Goal: Task Accomplishment & Management: Manage account settings

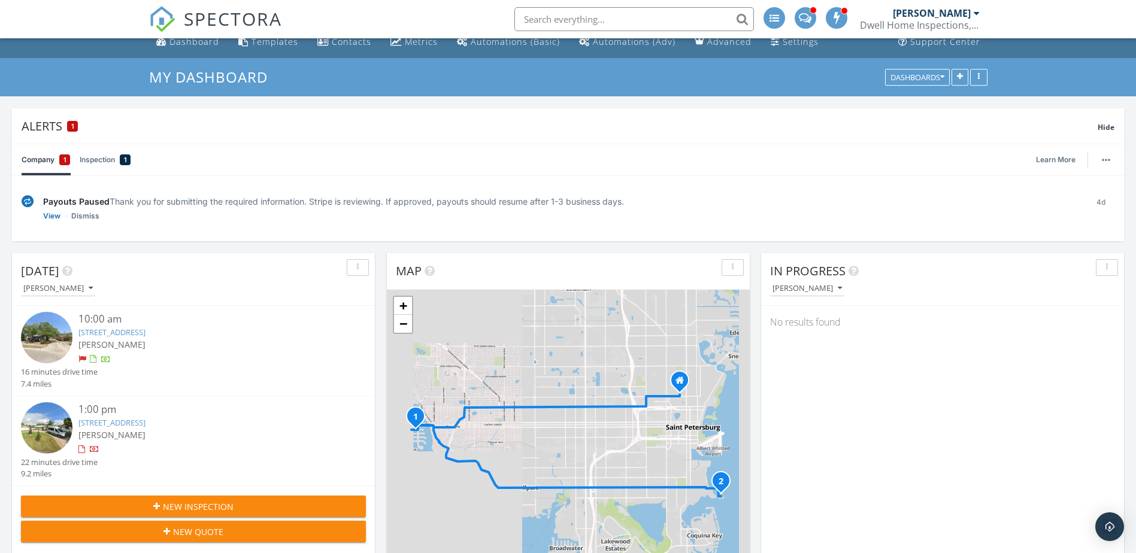
scroll to position [15, 0]
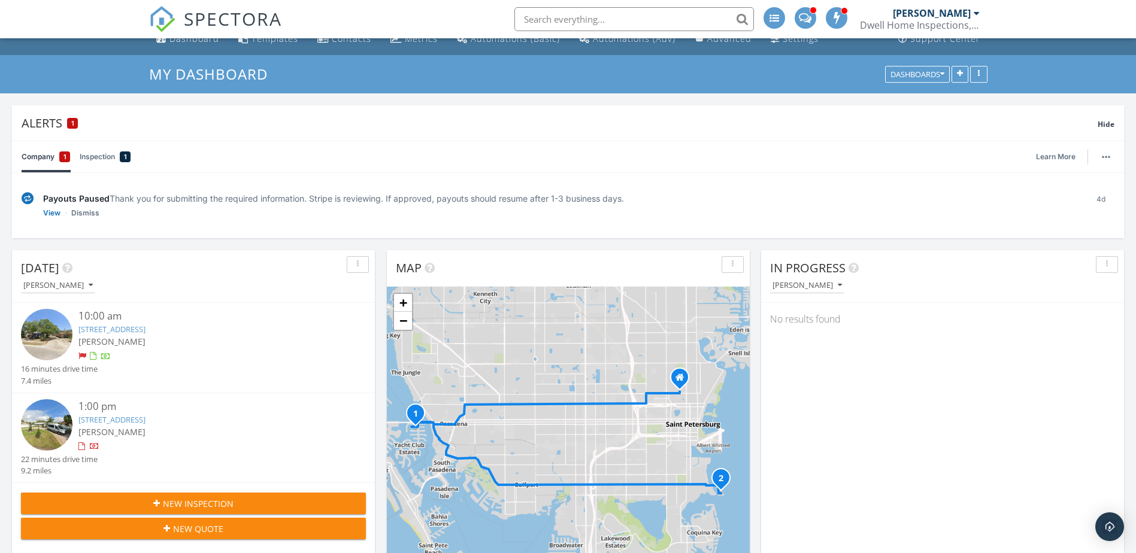
click at [146, 326] on link "7924 1st Ave S , St. Petersburg , FL 33707" at bounding box center [111, 329] width 67 height 11
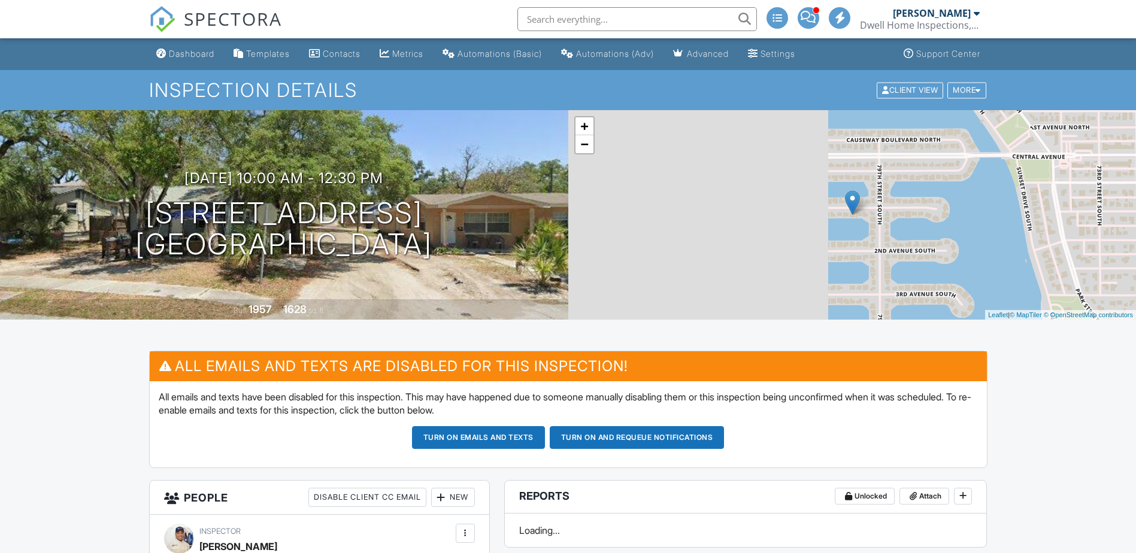
scroll to position [60, 0]
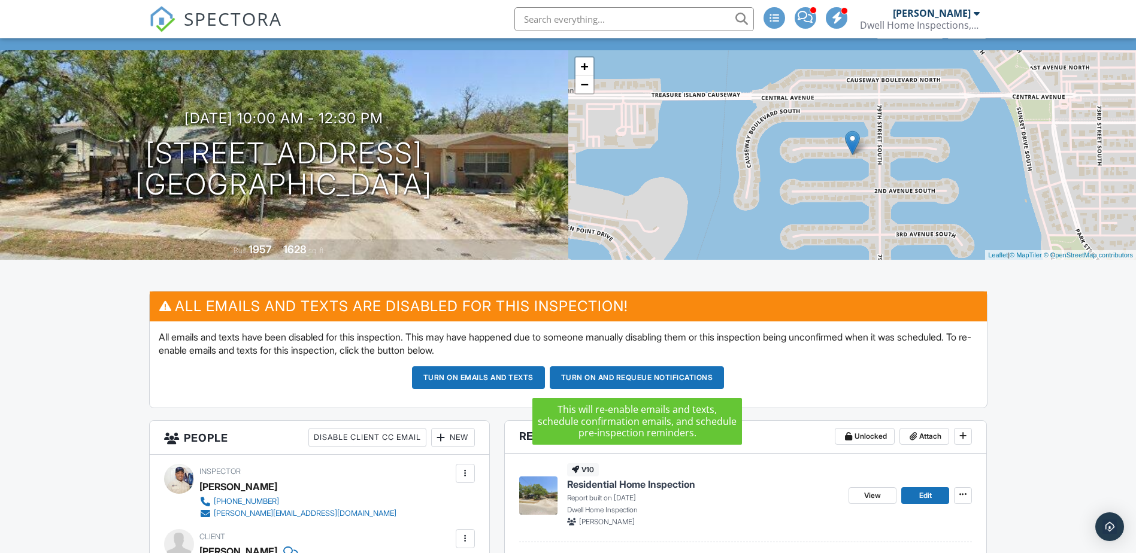
click at [607, 378] on button "Turn on and Requeue Notifications" at bounding box center [637, 378] width 175 height 23
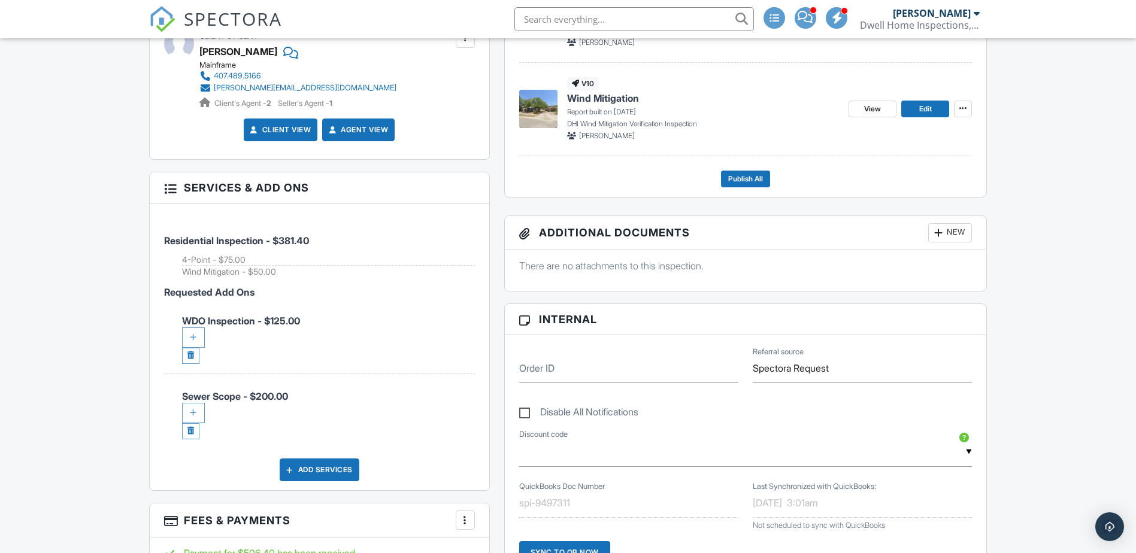
scroll to position [509, 0]
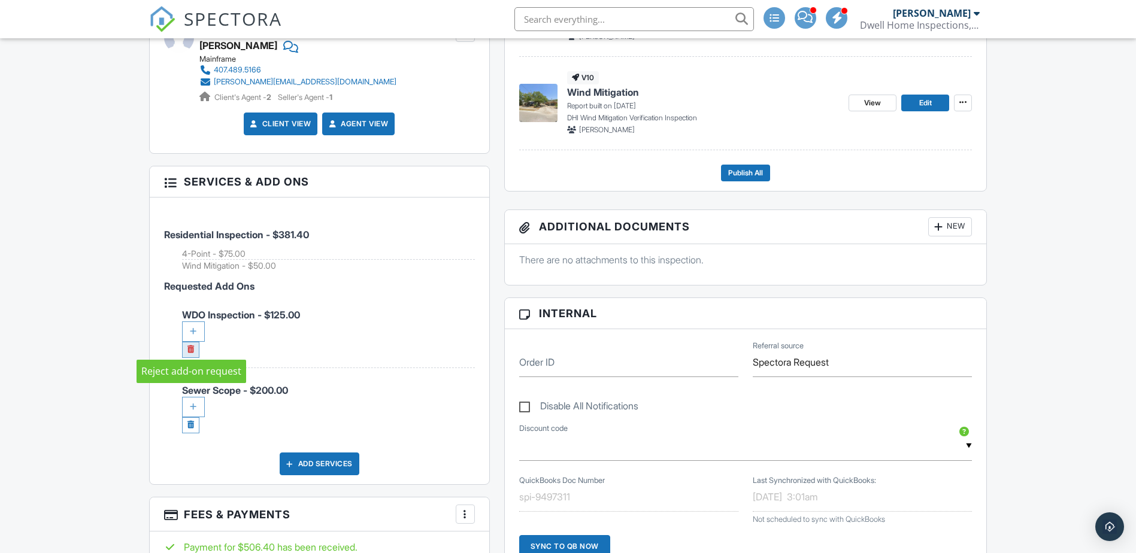
click at [189, 344] on link at bounding box center [190, 350] width 17 height 16
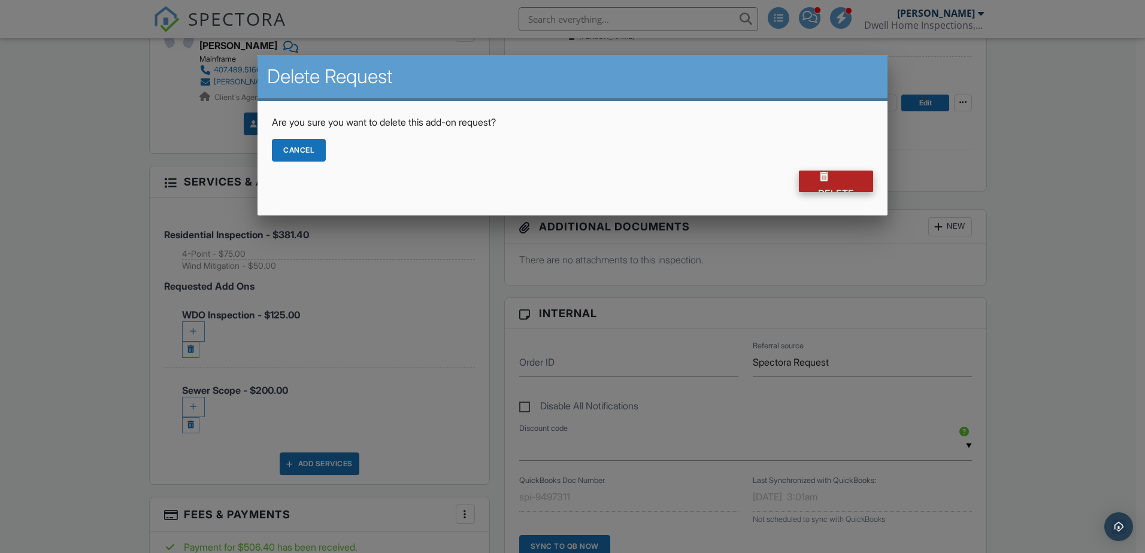
click at [827, 184] on div "Delete" at bounding box center [836, 182] width 74 height 22
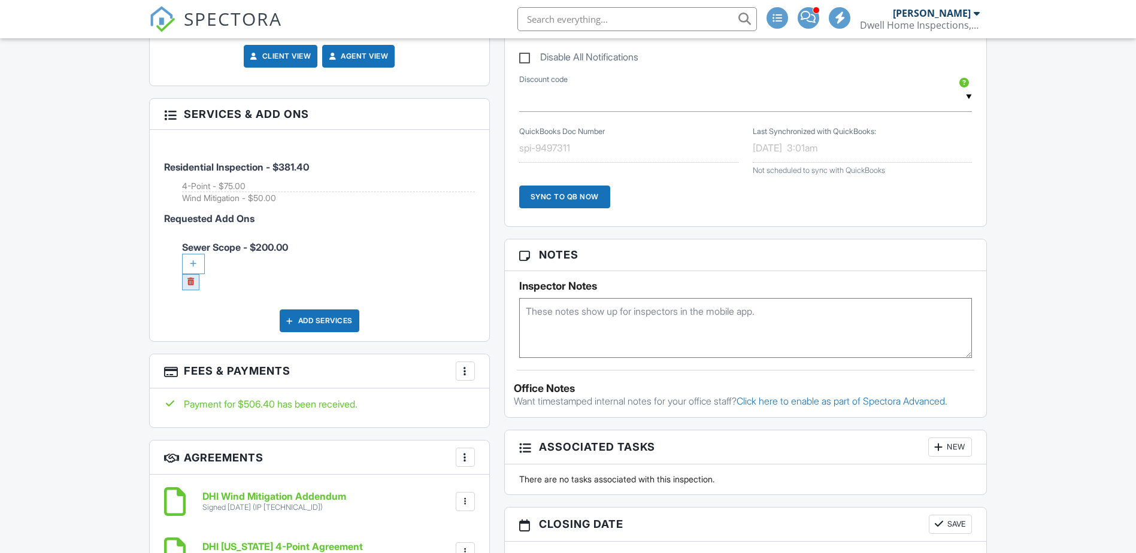
click at [187, 281] on link at bounding box center [190, 282] width 17 height 16
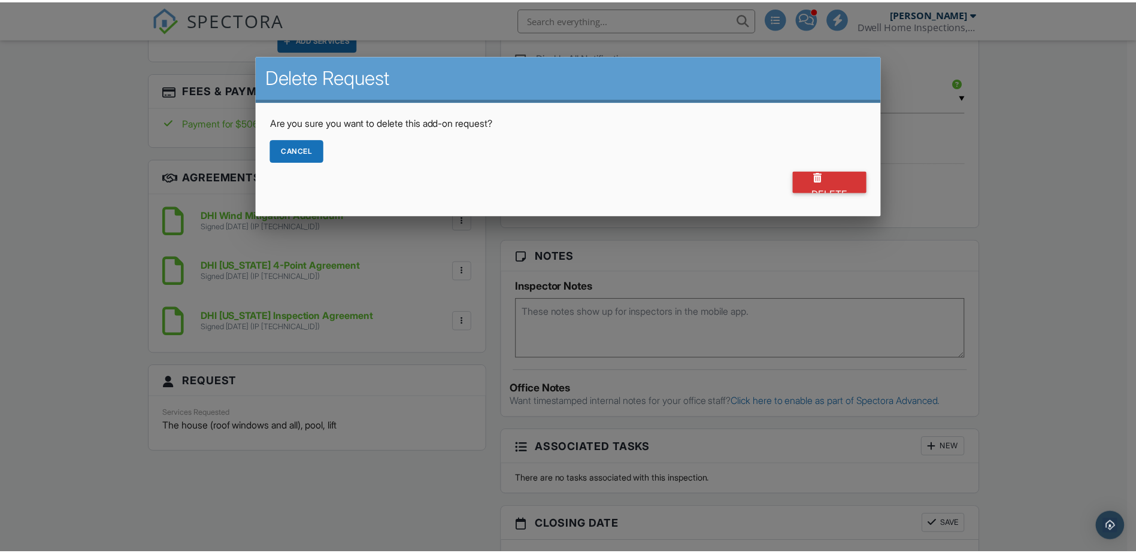
scroll to position [509, 0]
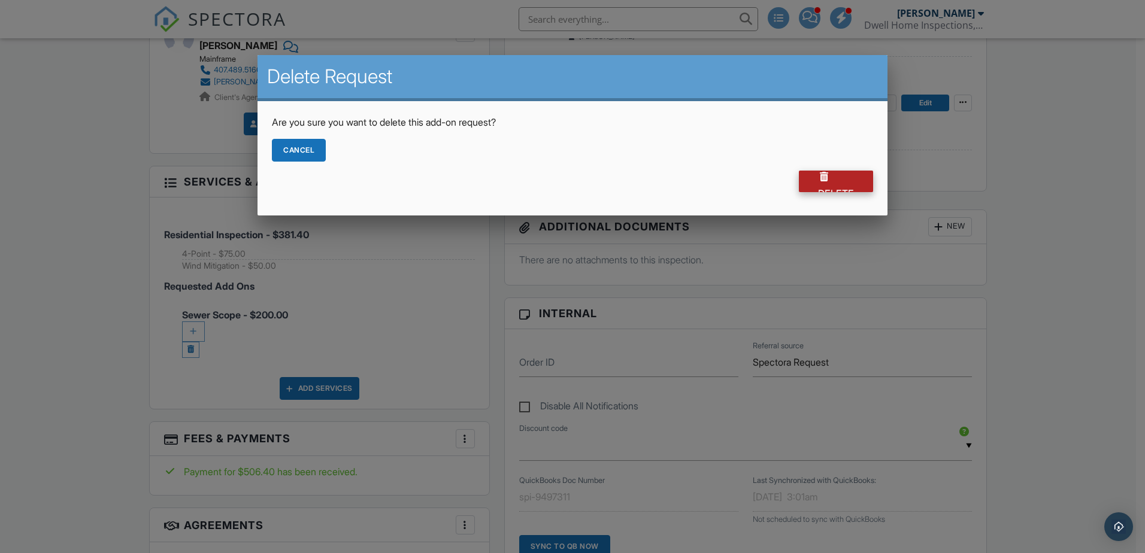
click at [841, 181] on div "Delete" at bounding box center [836, 182] width 74 height 22
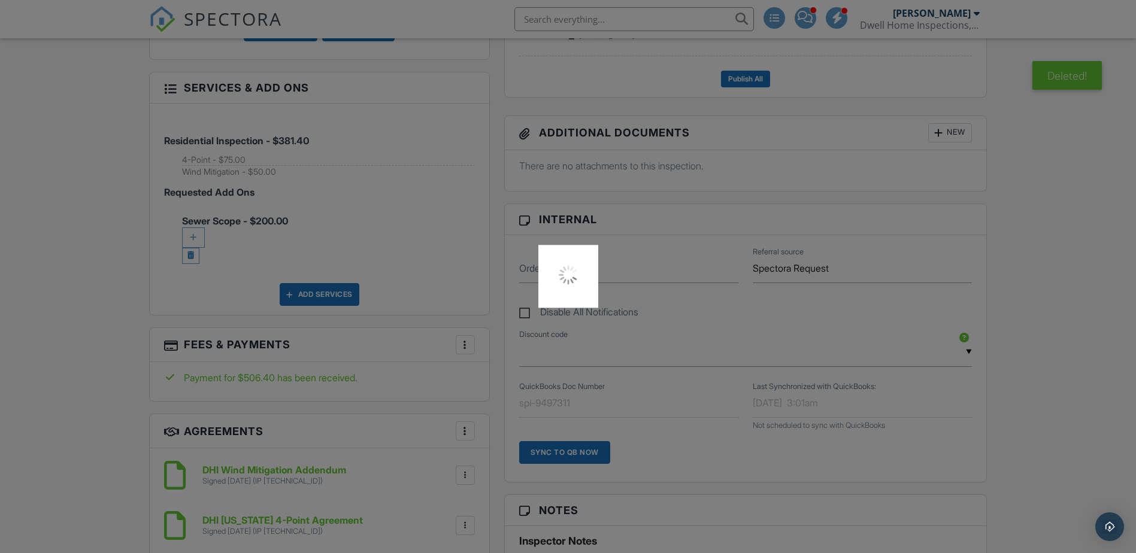
scroll to position [764, 0]
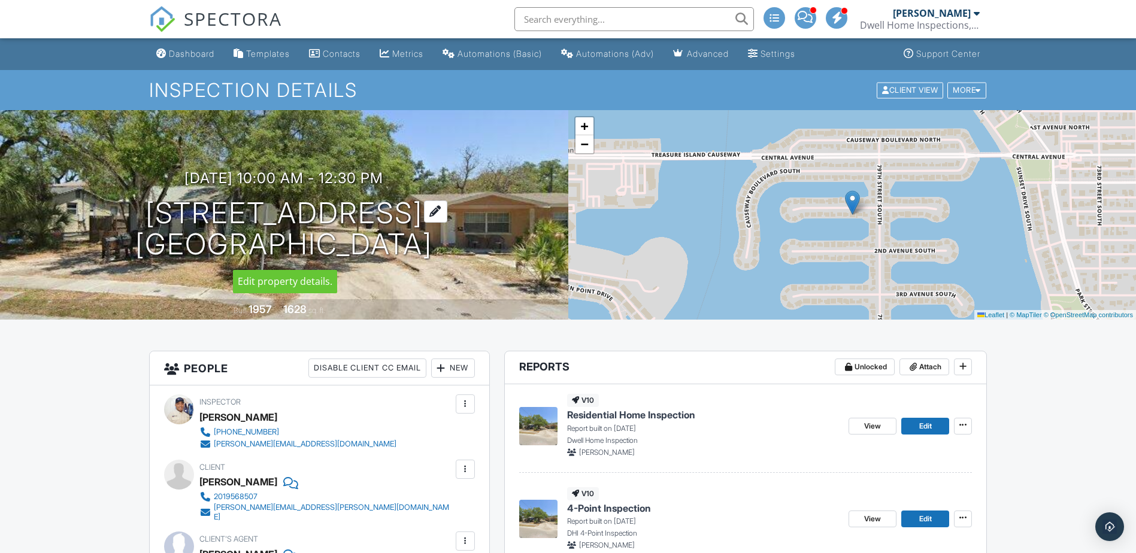
drag, startPoint x: 514, startPoint y: 272, endPoint x: 171, endPoint y: 217, distance: 346.9
click at [171, 217] on div "09/29/2025 10:00 am - 12:30 pm 7924 1st Ave S St. Petersburg , FL 33707 Built 1…" at bounding box center [284, 215] width 568 height 210
drag, startPoint x: 171, startPoint y: 217, endPoint x: 265, endPoint y: 214, distance: 94.1
copy h1 "7924 1st Ave S St. Petersburg , FL 33707"
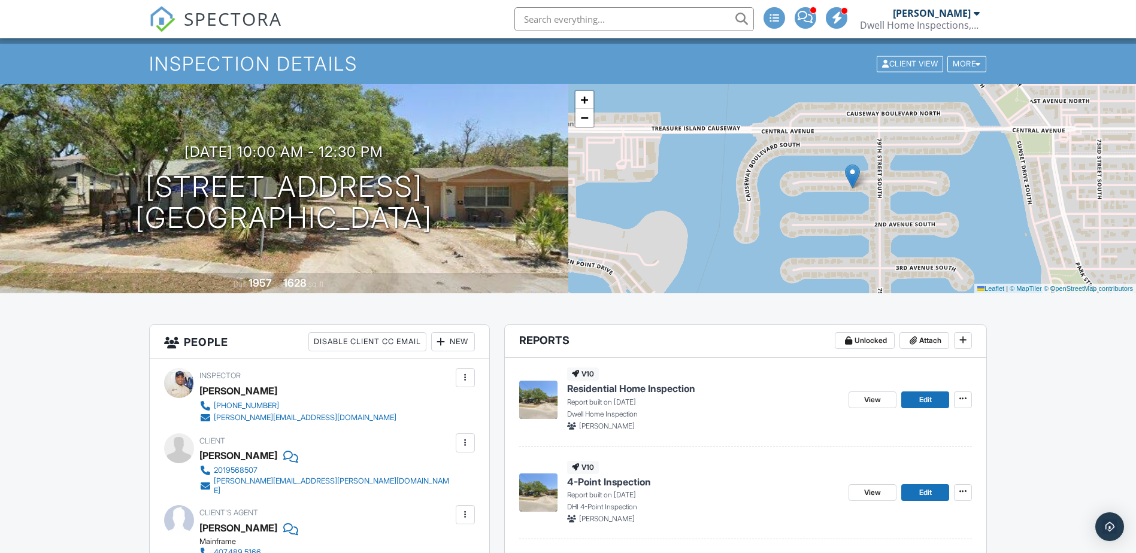
scroll to position [180, 0]
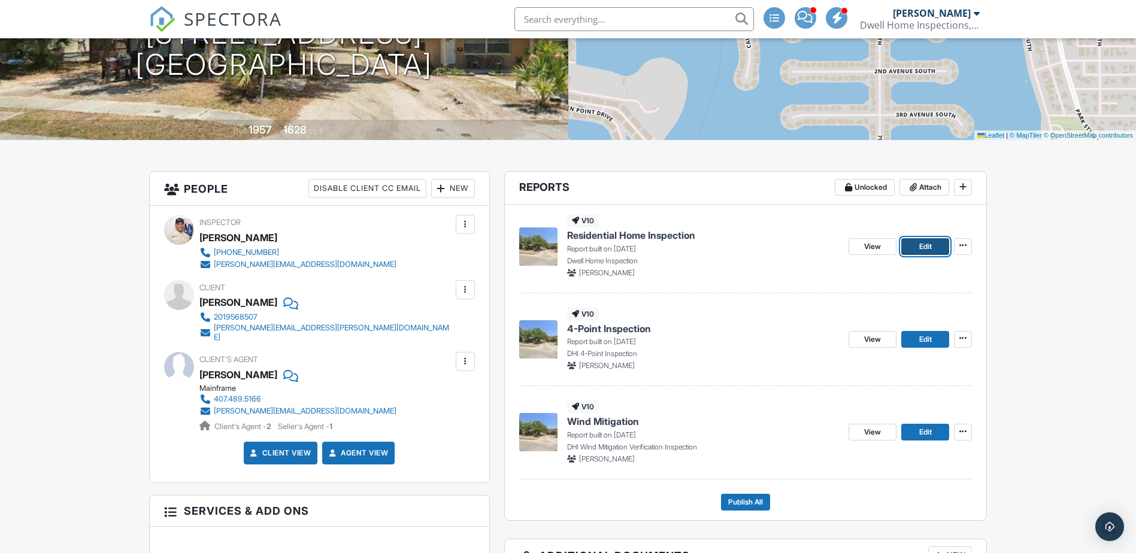
click at [928, 246] on span "Edit" at bounding box center [925, 247] width 13 height 12
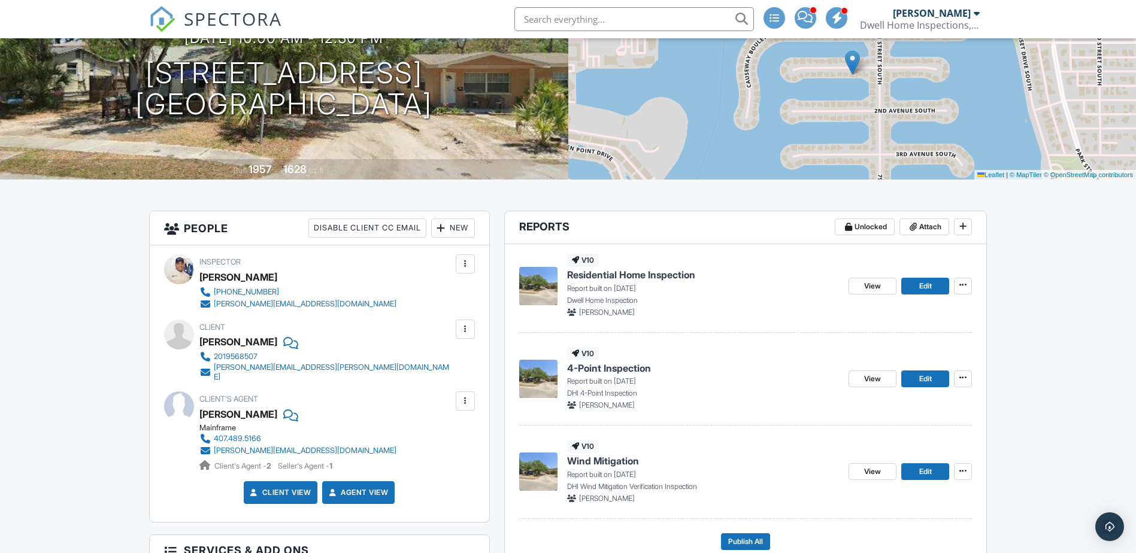
scroll to position [135, 0]
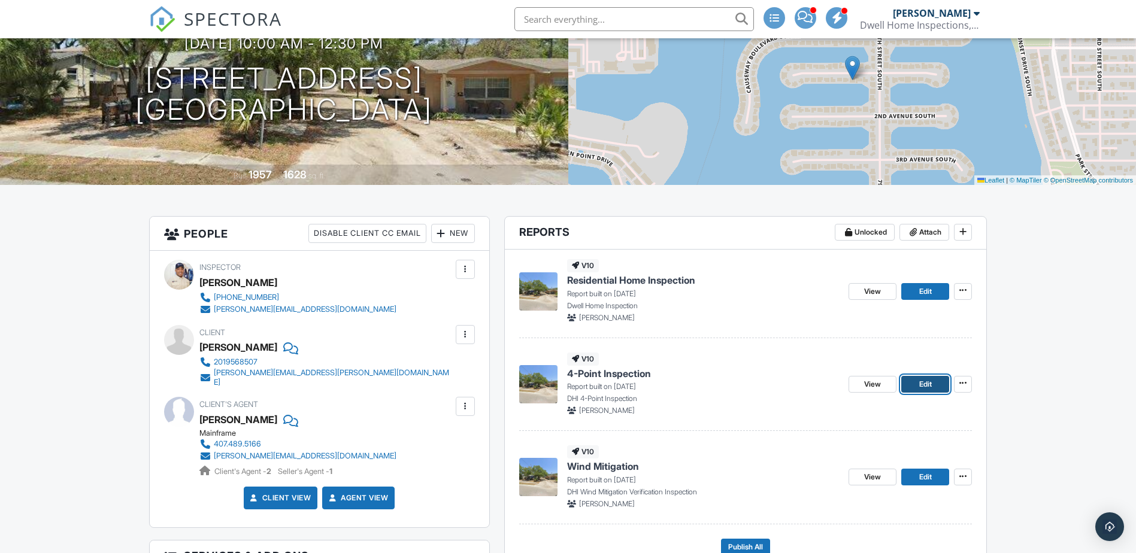
click at [930, 386] on span "Edit" at bounding box center [925, 385] width 13 height 12
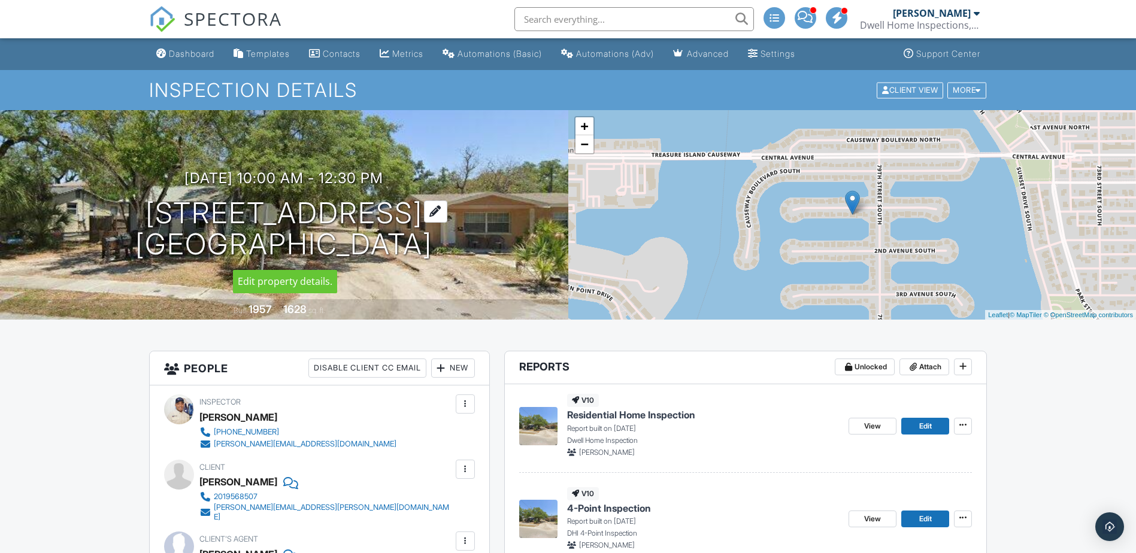
drag, startPoint x: 524, startPoint y: 273, endPoint x: 160, endPoint y: 218, distance: 367.8
click at [160, 218] on div "[DATE] 10:00 am - 12:30 pm [STREET_ADDRESS] [GEOGRAPHIC_DATA] Built 1957 1628 s…" at bounding box center [284, 215] width 568 height 210
drag, startPoint x: 160, startPoint y: 218, endPoint x: 250, endPoint y: 223, distance: 90.6
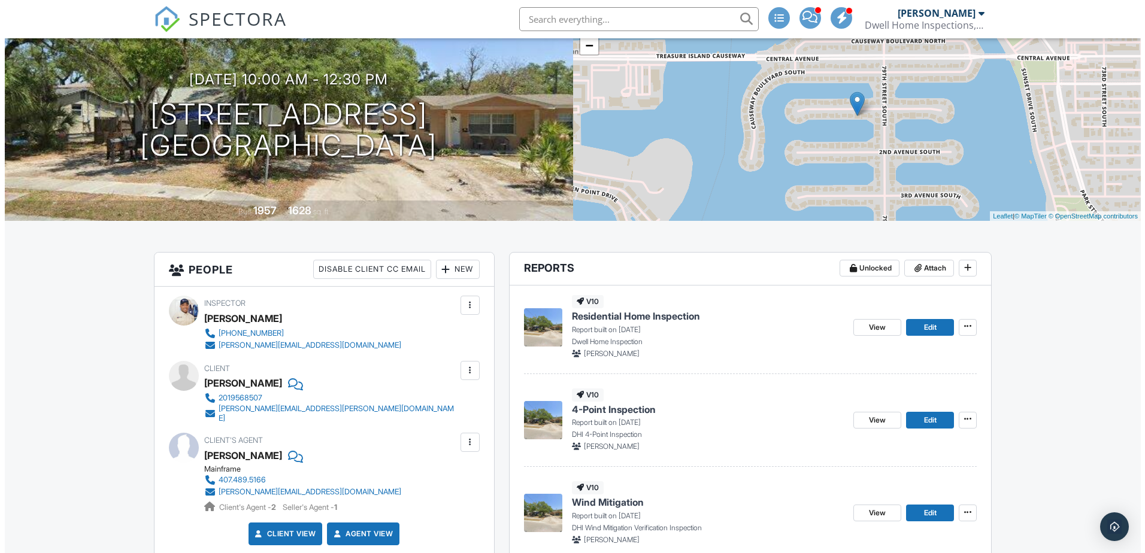
scroll to position [120, 0]
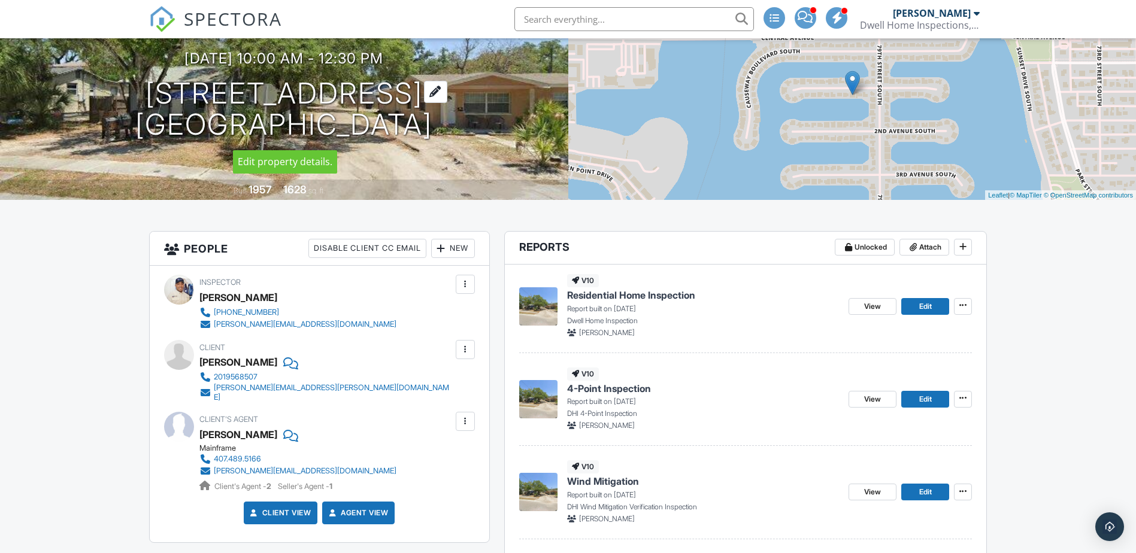
drag, startPoint x: 518, startPoint y: 162, endPoint x: 173, endPoint y: 98, distance: 351.4
click at [173, 98] on div "[DATE] 10:00 am - 12:30 pm [STREET_ADDRESS] [GEOGRAPHIC_DATA] Built 1957 1628 s…" at bounding box center [284, 95] width 568 height 210
drag, startPoint x: 173, startPoint y: 98, endPoint x: 238, endPoint y: 95, distance: 66.0
copy h1 "[STREET_ADDRESS]"
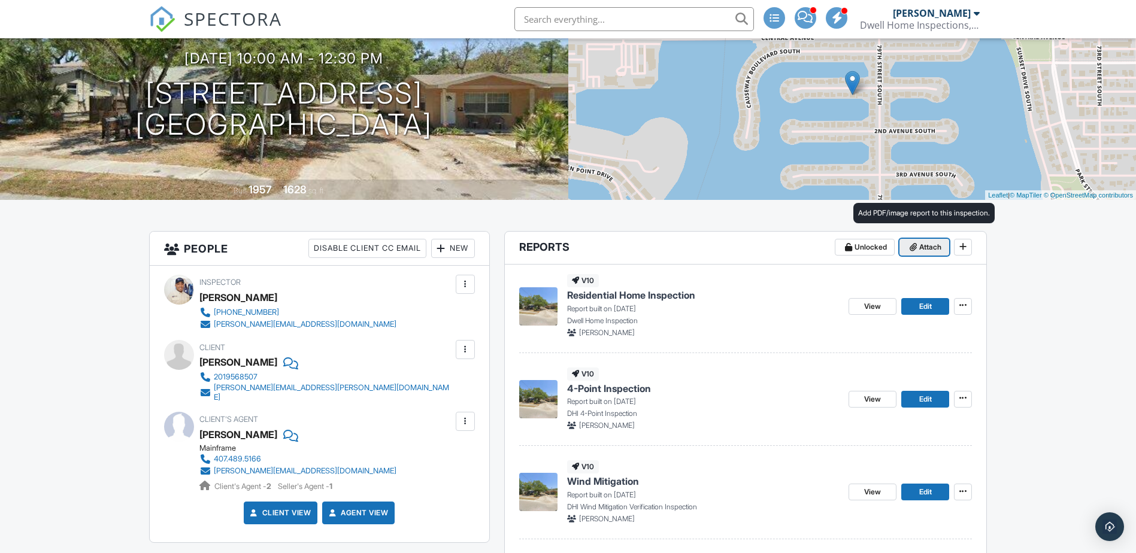
click at [915, 248] on icon at bounding box center [913, 247] width 7 height 8
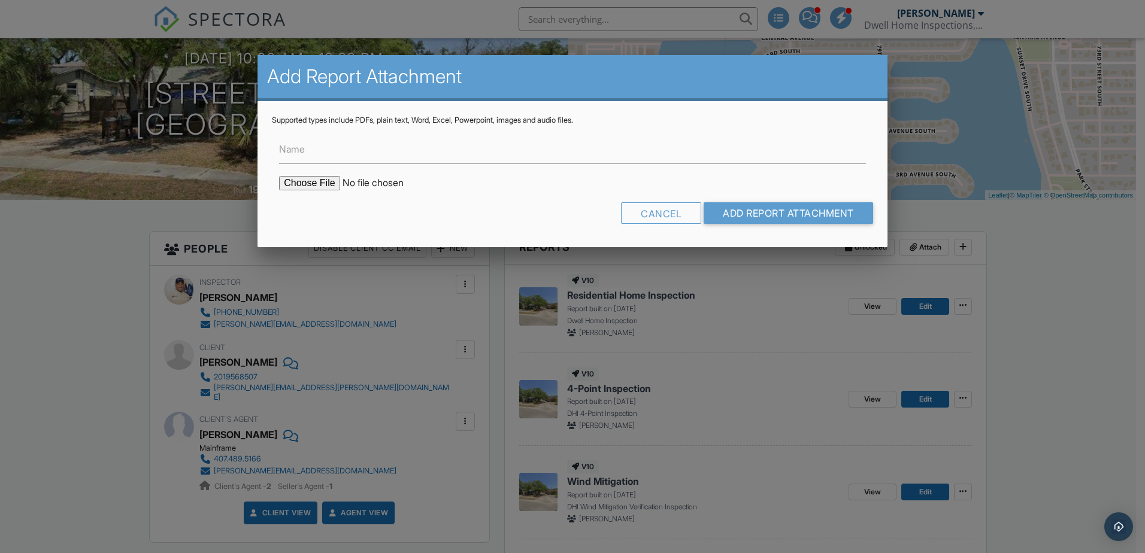
click at [298, 179] on input "file" at bounding box center [381, 183] width 204 height 14
type input "C:\fakepath\7924 1st Permits.pdf"
click at [725, 216] on input "Add Report Attachment" at bounding box center [789, 213] width 170 height 22
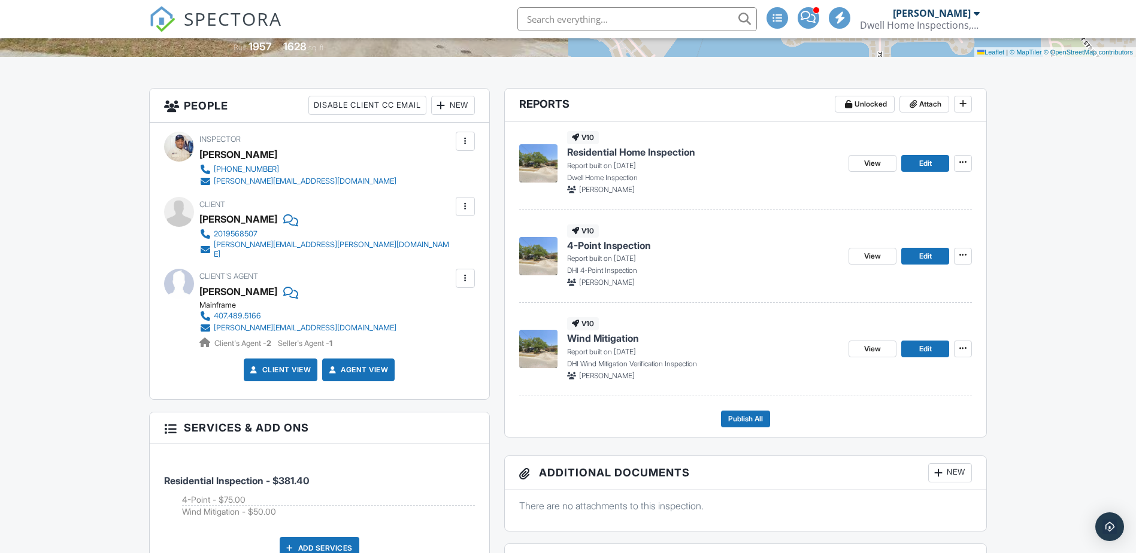
scroll to position [270, 0]
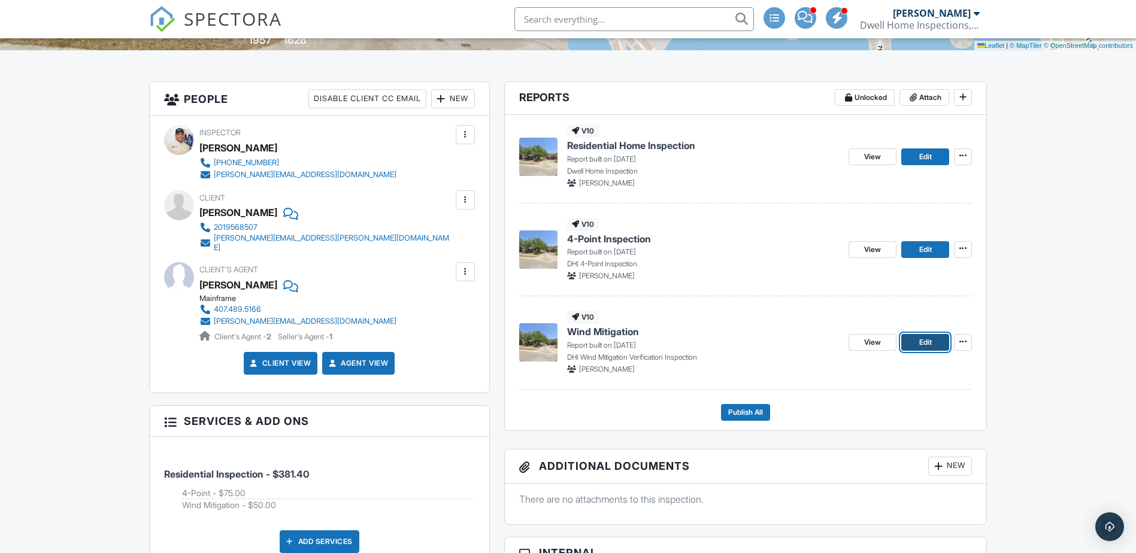
click at [929, 343] on span "Edit" at bounding box center [925, 343] width 13 height 12
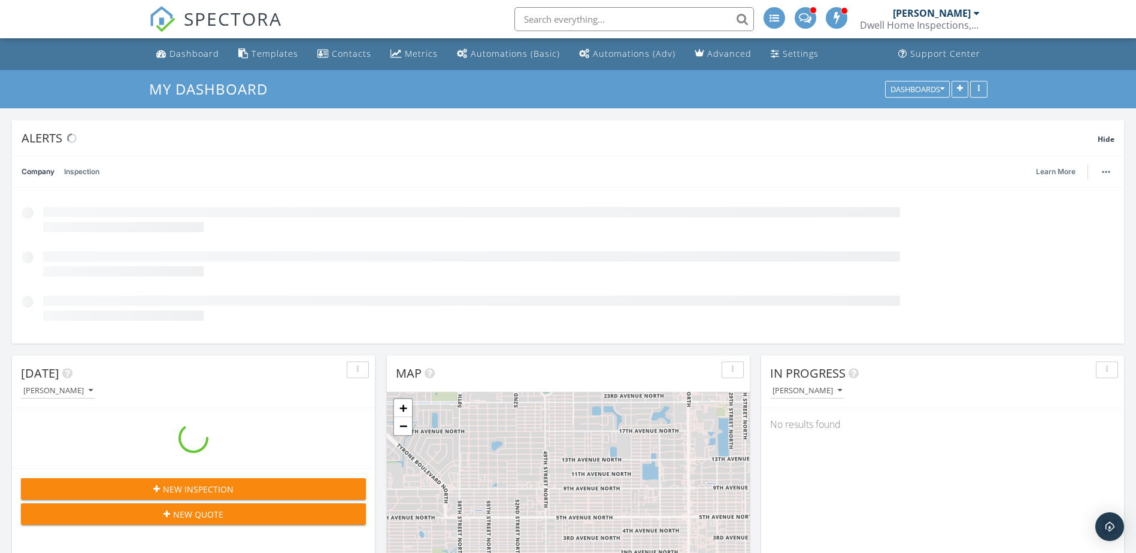
scroll to position [1109, 1155]
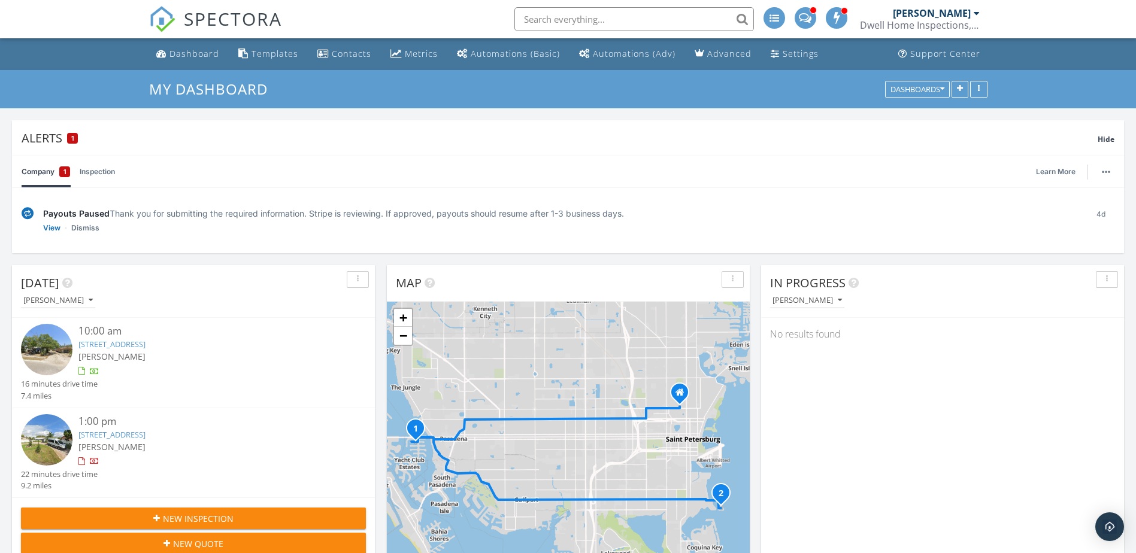
click at [568, 17] on input "text" at bounding box center [635, 19] width 240 height 24
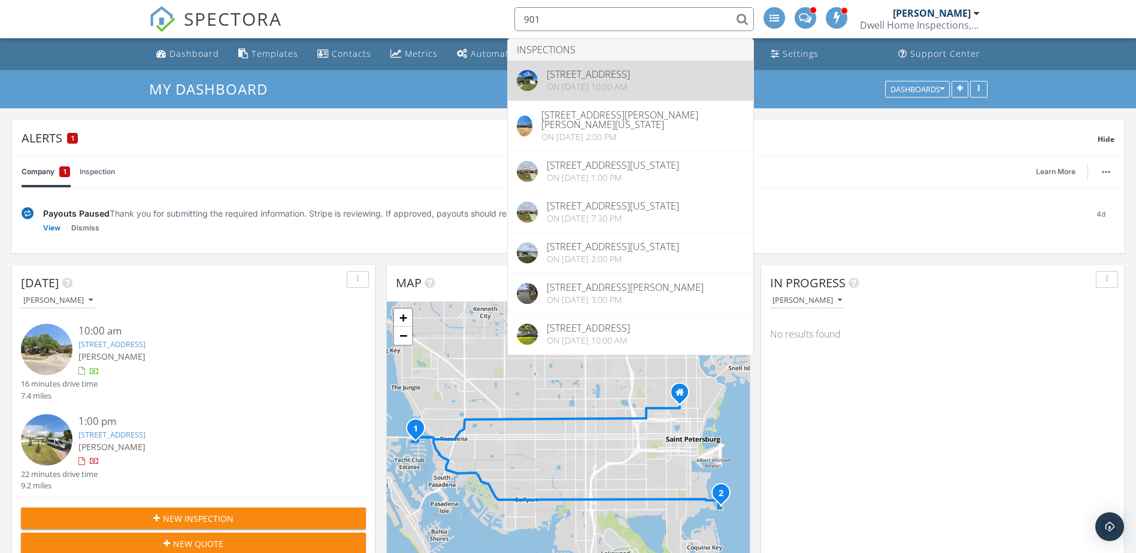
type input "901"
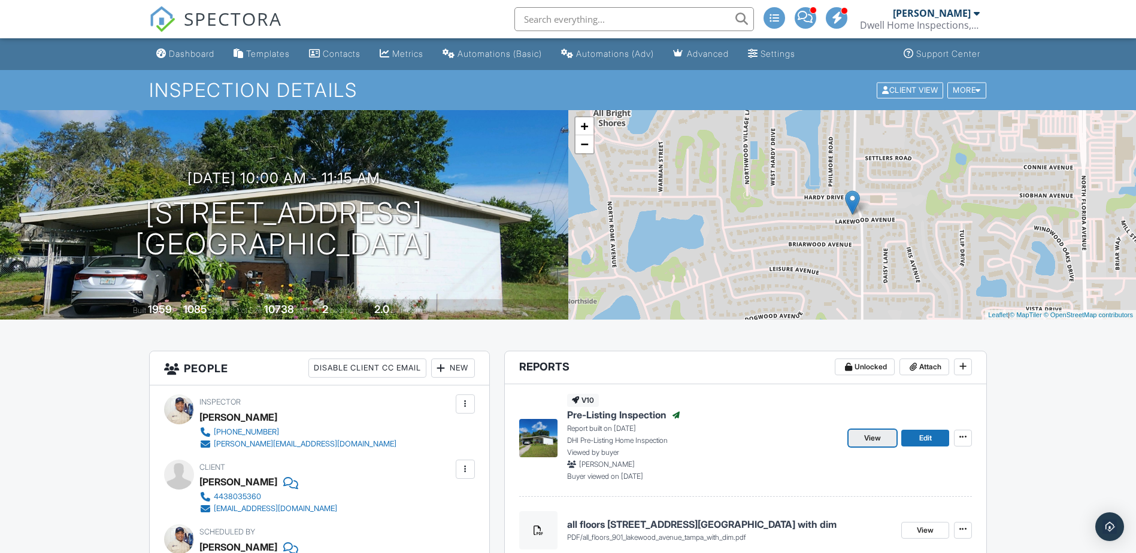
click at [878, 437] on span "View" at bounding box center [872, 438] width 17 height 12
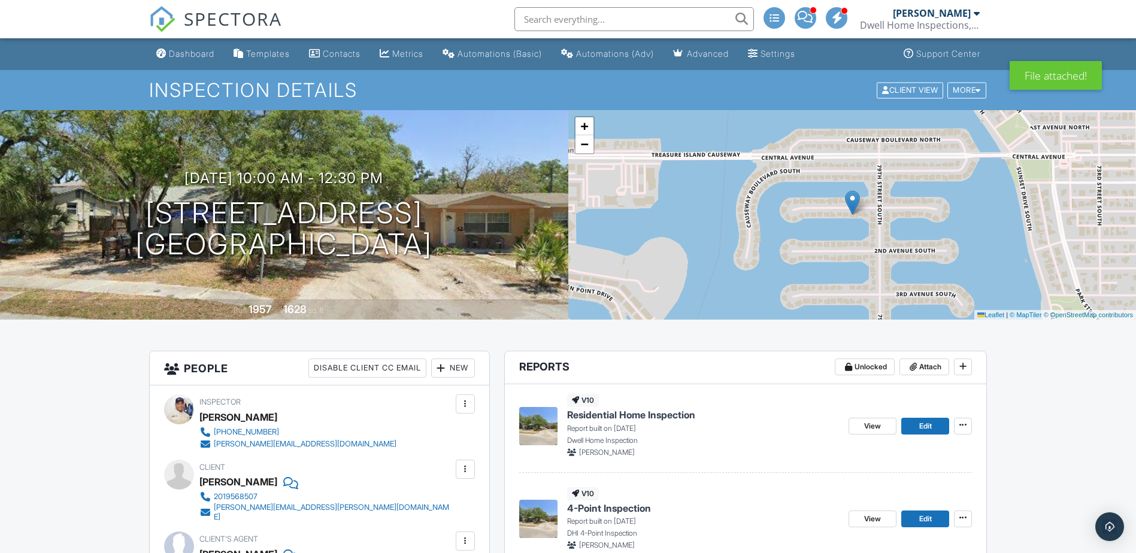
click at [231, 28] on span "SPECTORA" at bounding box center [233, 18] width 98 height 25
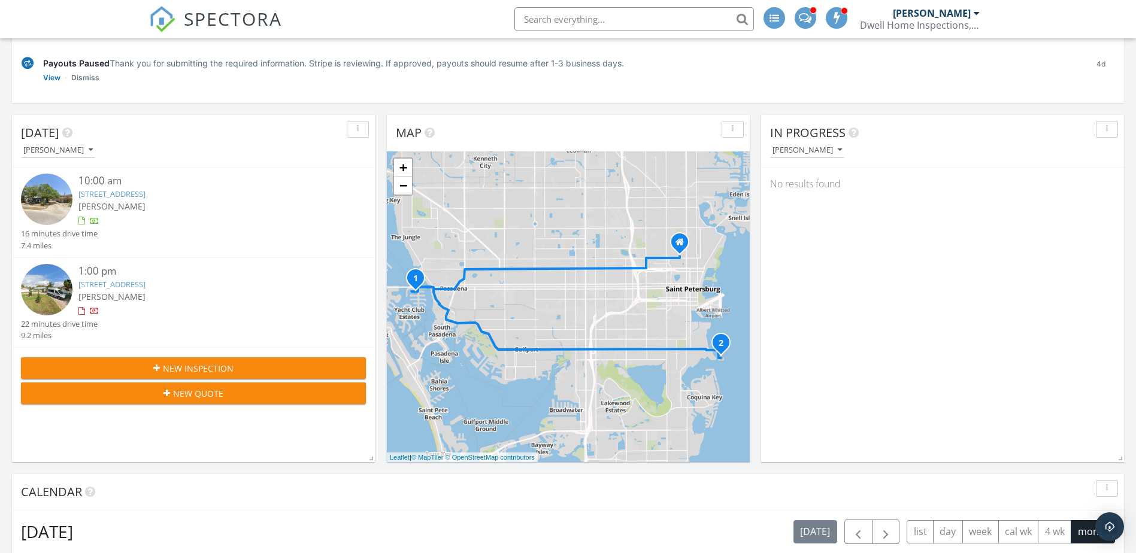
scroll to position [105, 0]
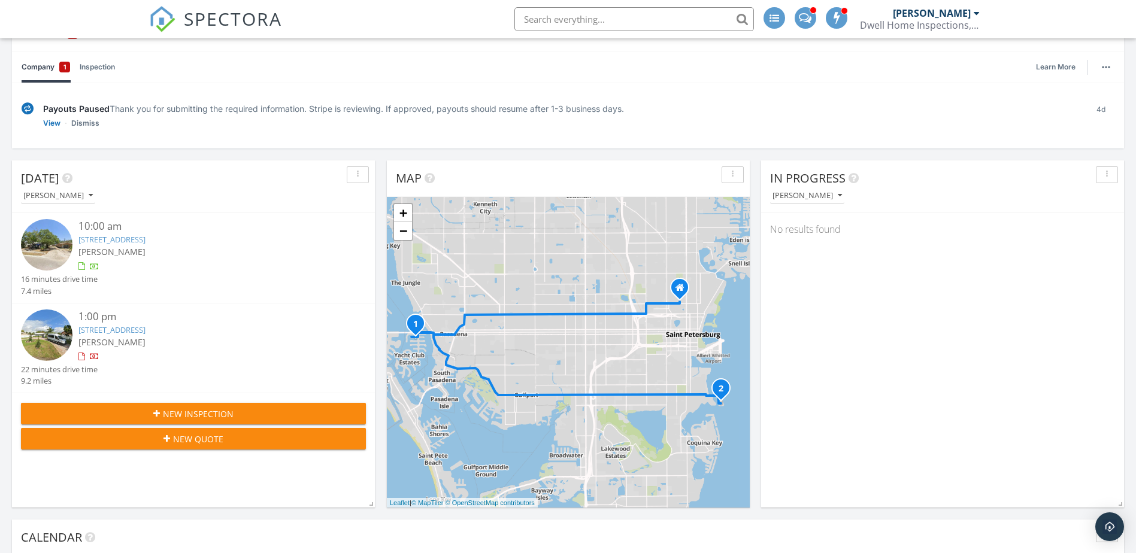
click at [126, 328] on link "[STREET_ADDRESS]" at bounding box center [111, 330] width 67 height 11
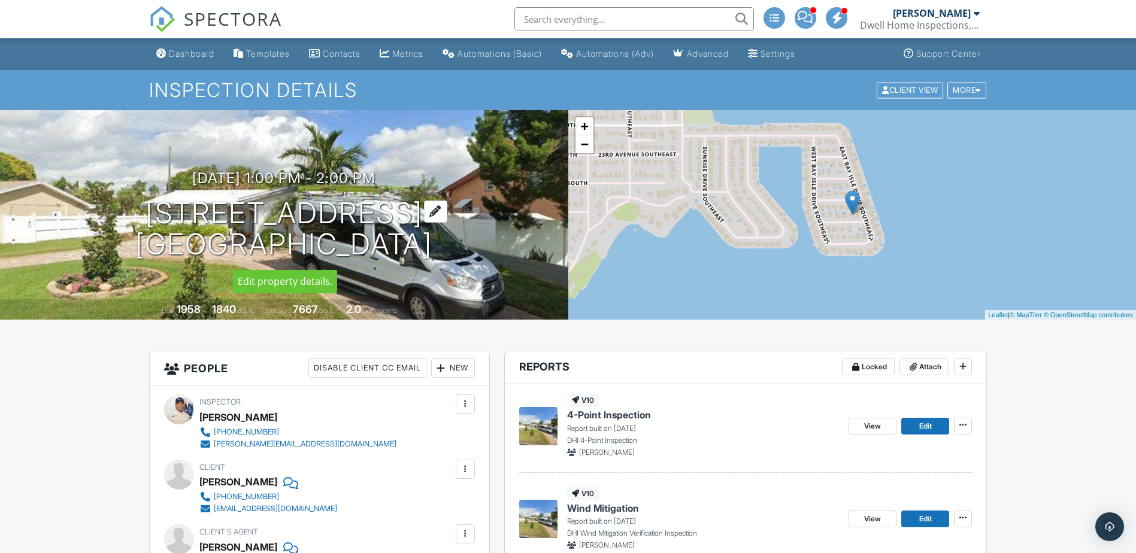
drag, startPoint x: 516, startPoint y: 271, endPoint x: 159, endPoint y: 213, distance: 361.6
click at [159, 213] on div "[DATE] 1:00 pm - 2:00 pm [STREET_ADDRESS] [GEOGRAPHIC_DATA] Built 1958 1840 sq.…" at bounding box center [284, 215] width 568 height 210
drag, startPoint x: 159, startPoint y: 213, endPoint x: 274, endPoint y: 232, distance: 117.2
copy h1 "[STREET_ADDRESS]"
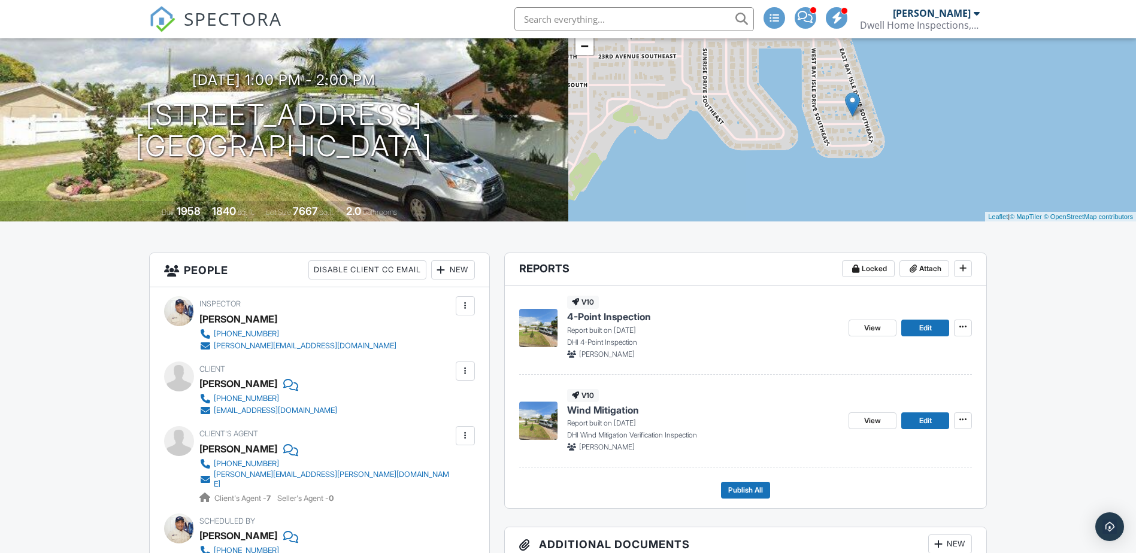
scroll to position [165, 0]
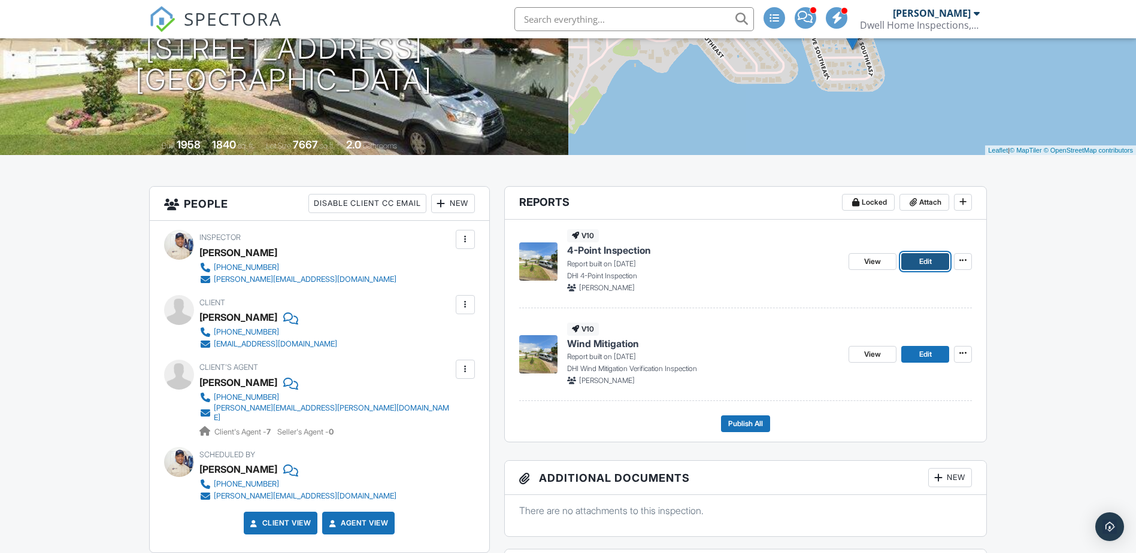
click at [914, 262] on link "Edit" at bounding box center [926, 261] width 48 height 17
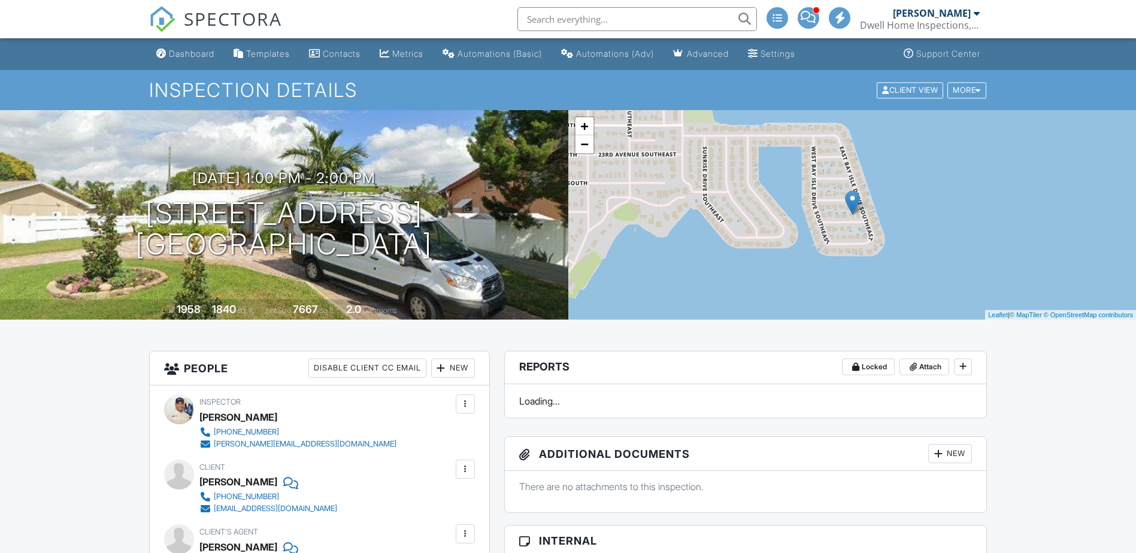
scroll to position [210, 0]
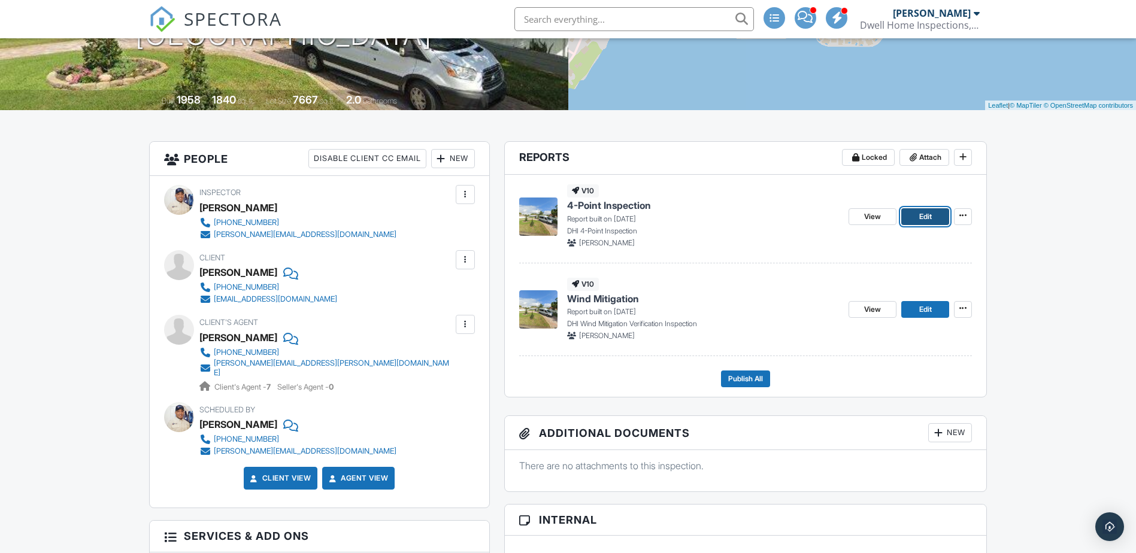
click at [919, 219] on span "Edit" at bounding box center [925, 217] width 13 height 12
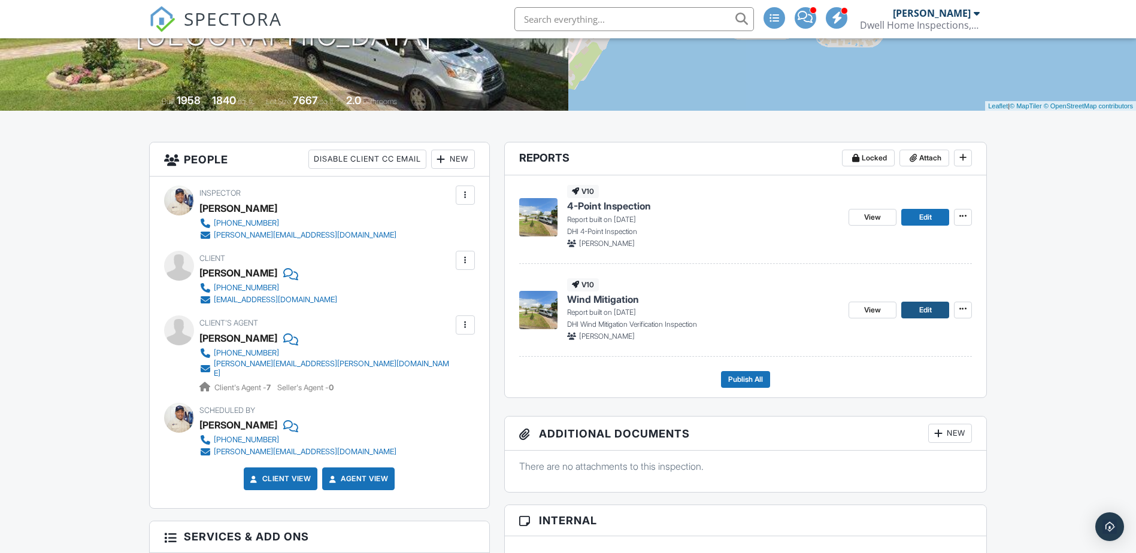
scroll to position [210, 0]
click at [925, 306] on span "Edit" at bounding box center [925, 310] width 13 height 12
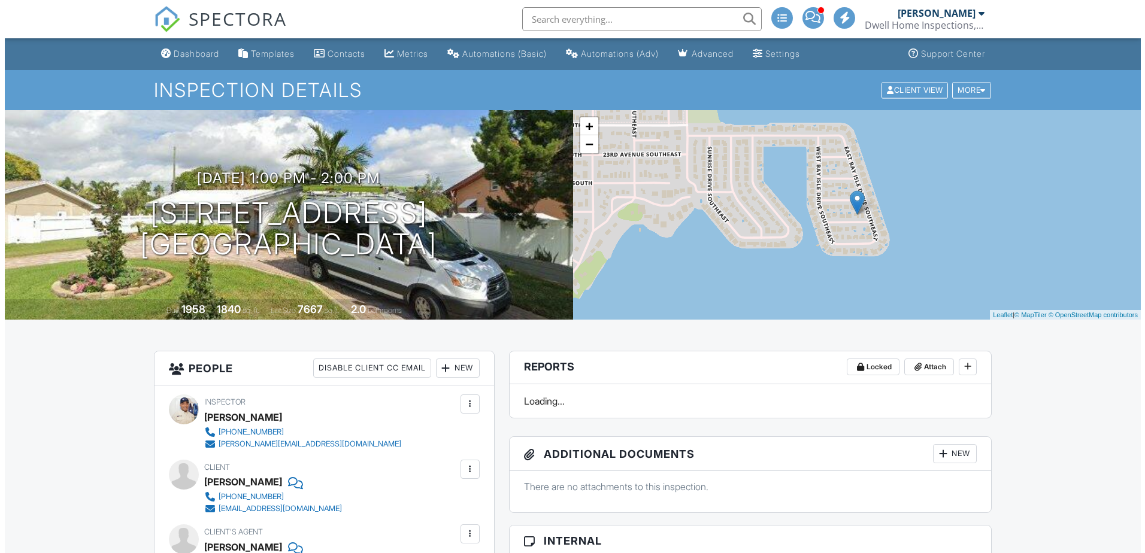
scroll to position [240, 0]
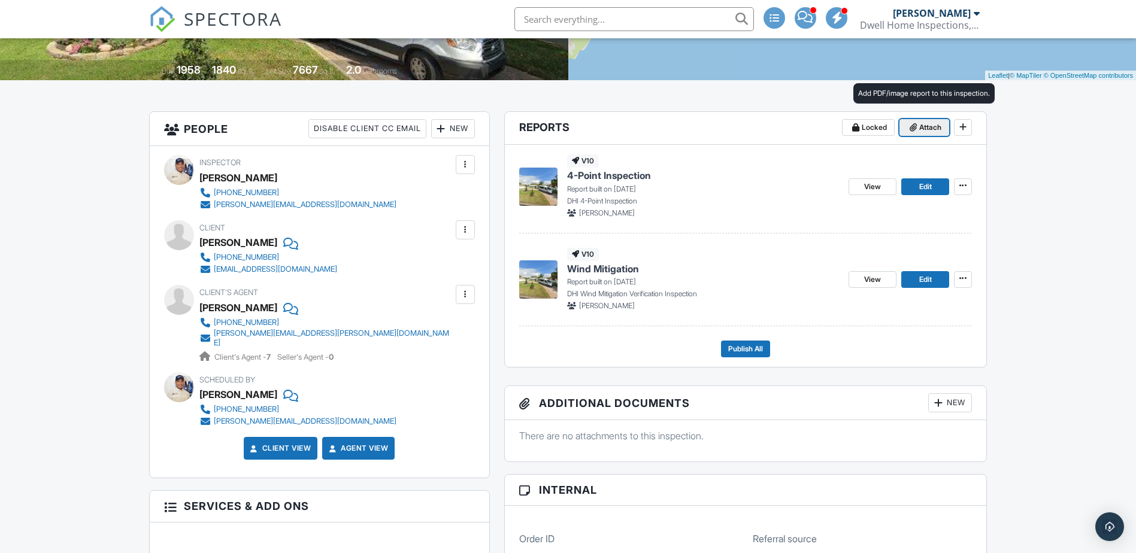
click at [923, 133] on span "Attach" at bounding box center [930, 128] width 22 height 12
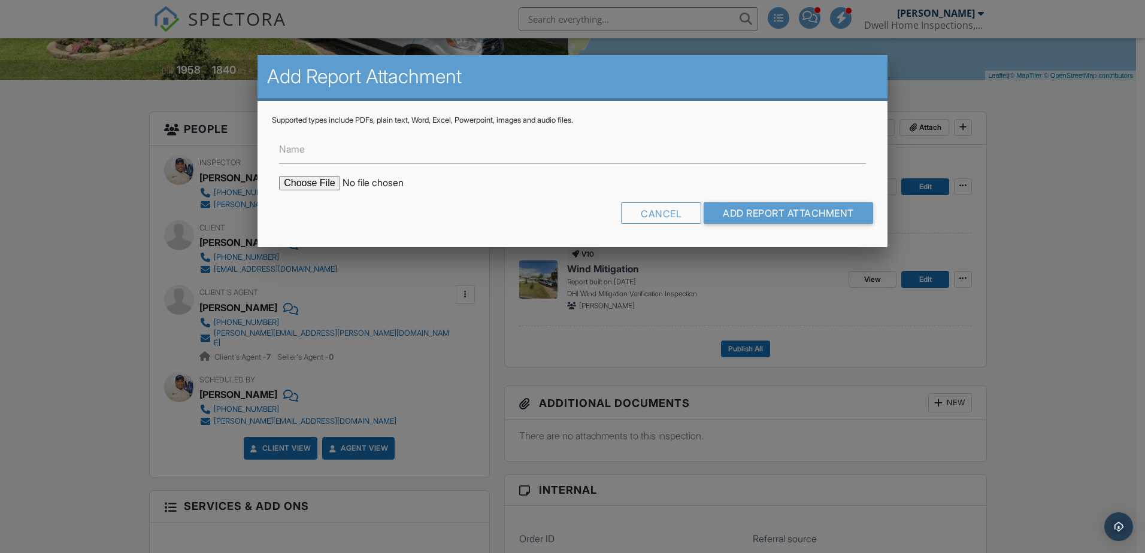
click at [322, 186] on input "file" at bounding box center [381, 183] width 204 height 14
type input "C:\fakepath\565 26th Permits.pdf"
click at [751, 217] on input "Add Report Attachment" at bounding box center [789, 213] width 170 height 22
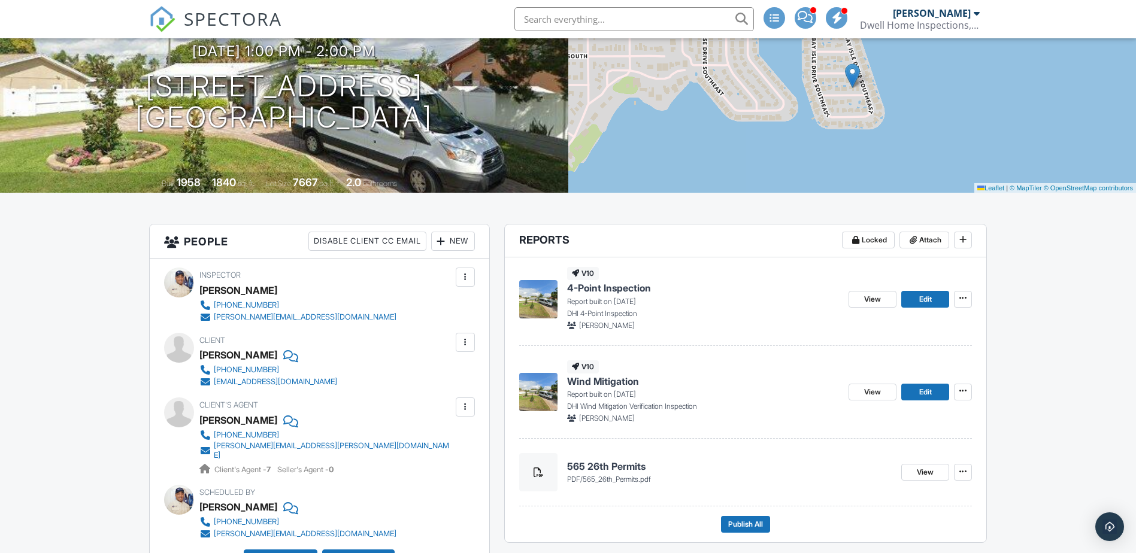
scroll to position [165, 0]
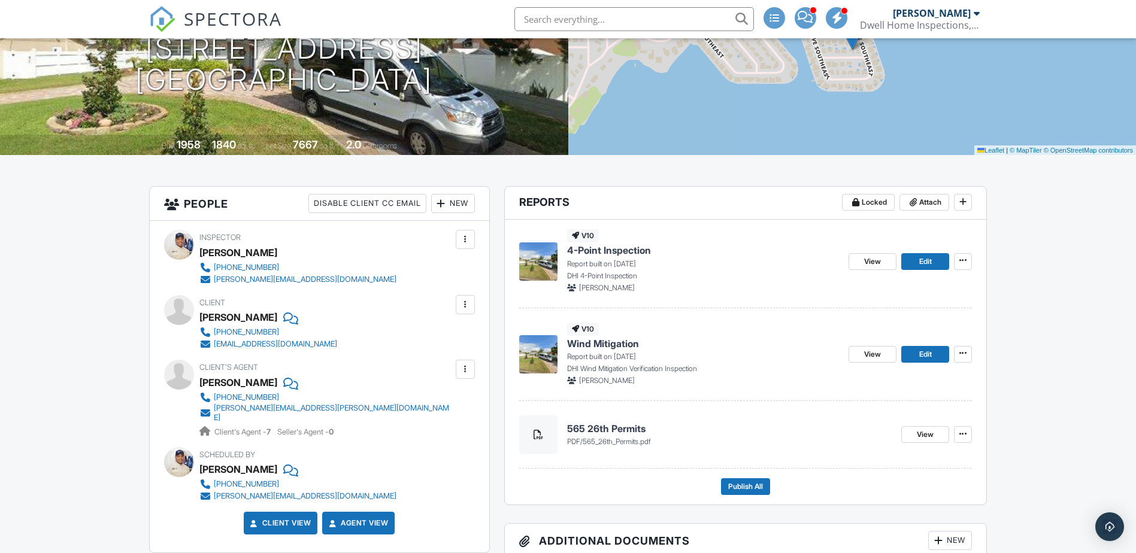
click at [233, 20] on span "SPECTORA" at bounding box center [233, 18] width 98 height 25
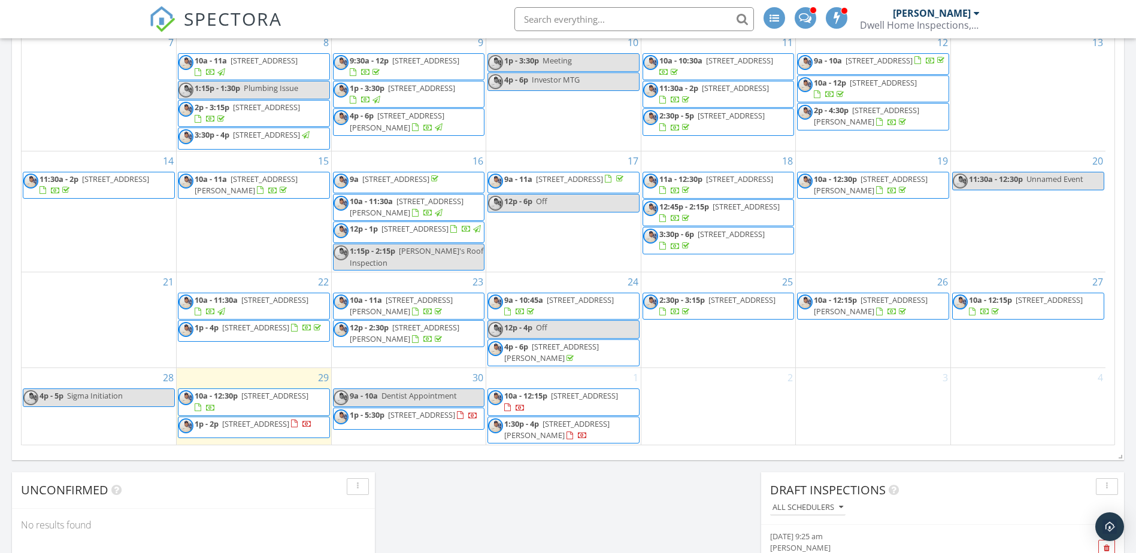
scroll to position [750, 0]
